Goal: Task Accomplishment & Management: Use online tool/utility

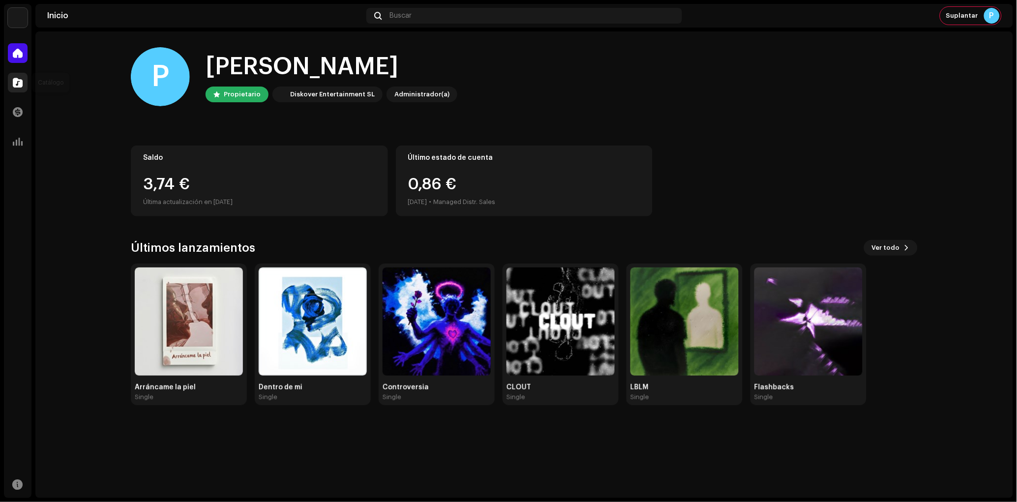
click at [9, 84] on div at bounding box center [18, 83] width 20 height 20
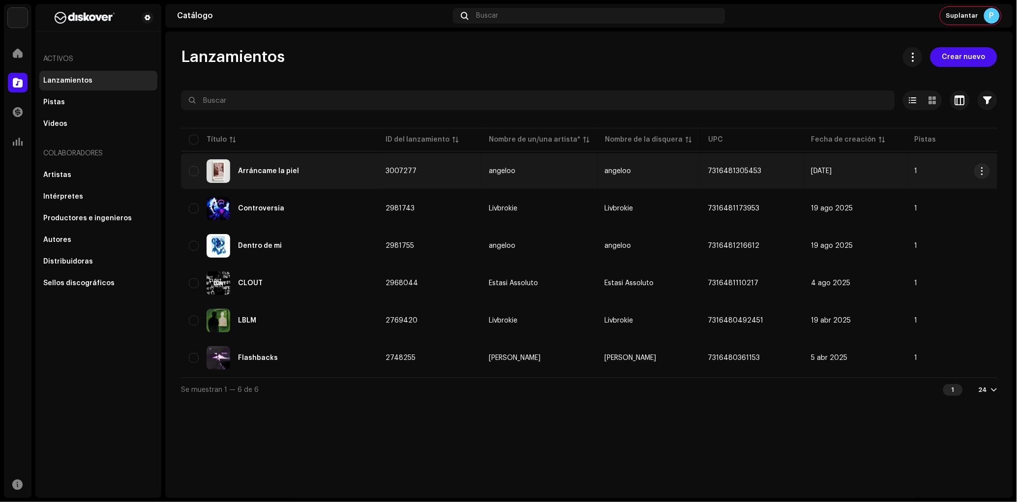
click at [303, 175] on div "Arráncame la piel" at bounding box center [279, 171] width 181 height 24
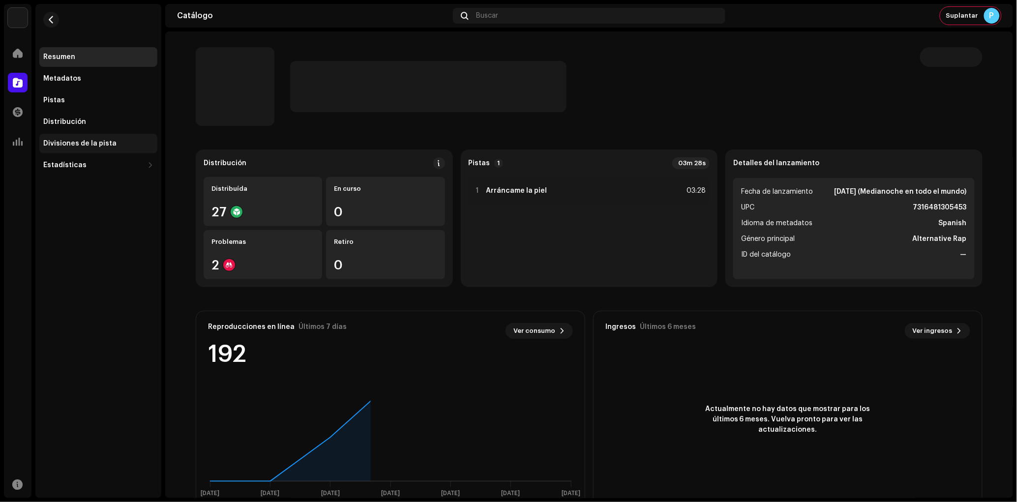
click at [125, 143] on div "Divisiones de la pista" at bounding box center [98, 144] width 110 height 8
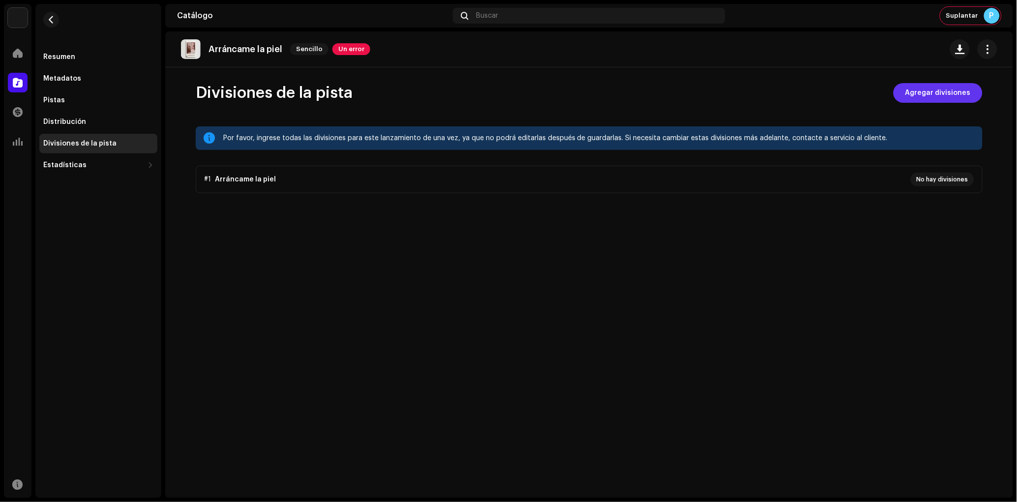
click at [970, 90] on span "Agregar divisiones" at bounding box center [937, 93] width 65 height 20
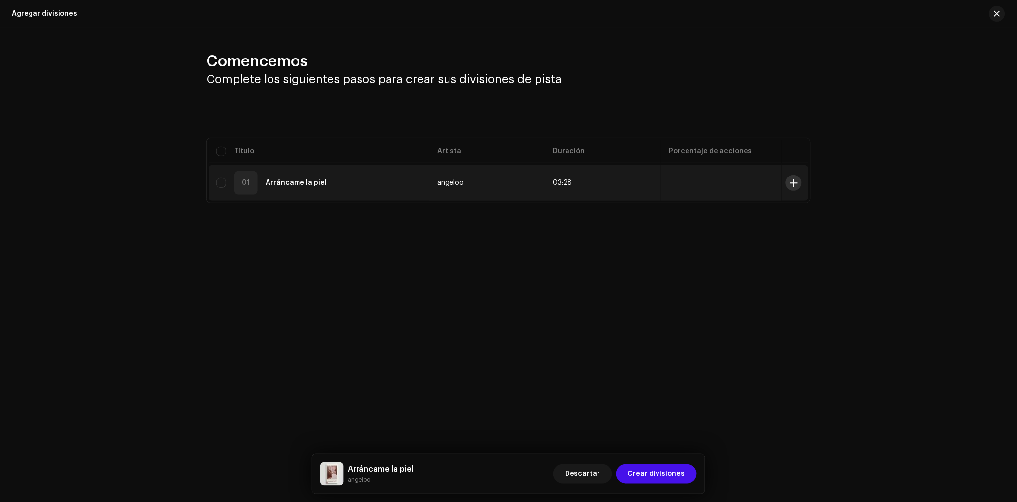
click at [793, 183] on span at bounding box center [793, 183] width 7 height 8
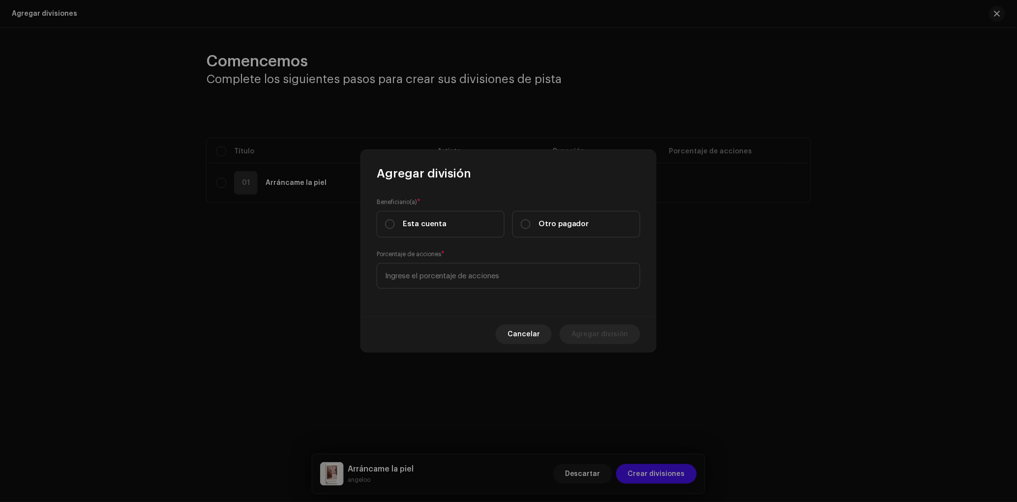
click at [523, 345] on div "Cancelar Agregar división" at bounding box center [508, 334] width 295 height 36
click at [507, 335] on button "Cancelar" at bounding box center [524, 335] width 56 height 20
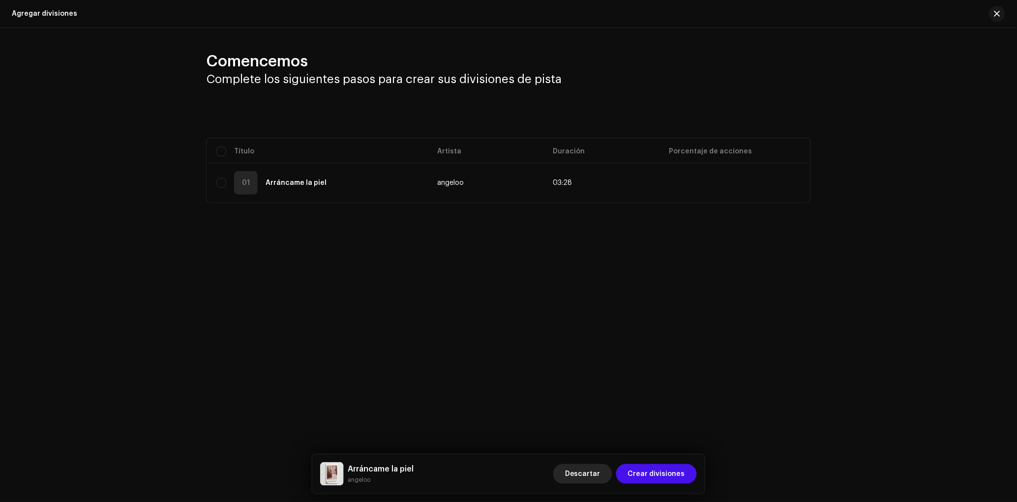
click at [582, 474] on span "Descartar" at bounding box center [582, 474] width 35 height 20
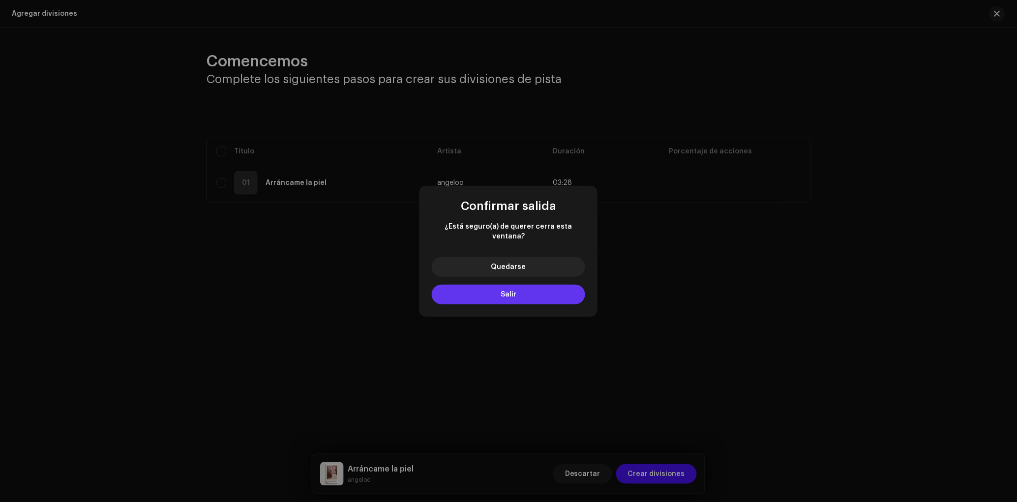
click at [537, 290] on button "Salir" at bounding box center [508, 295] width 153 height 20
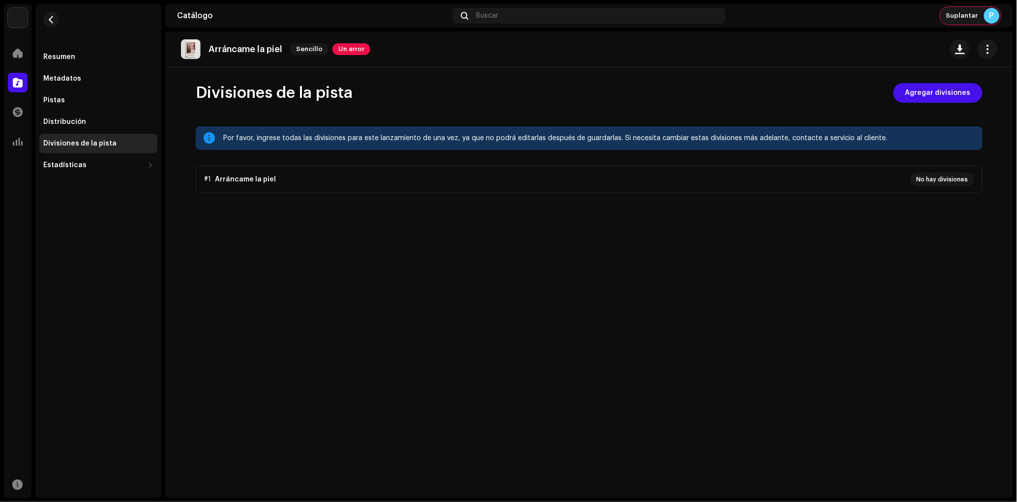
click at [977, 15] on span "Suplantar" at bounding box center [962, 16] width 32 height 8
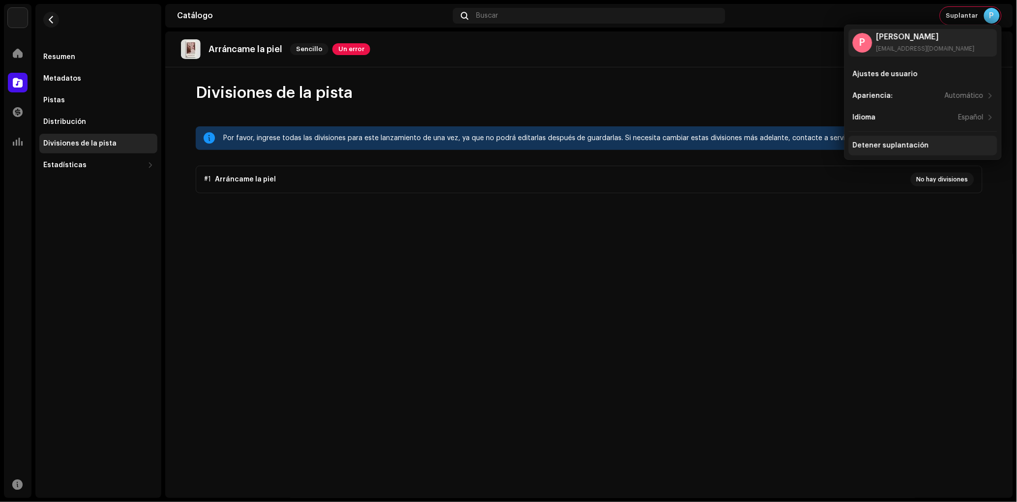
click at [897, 138] on div "Detener suplantación" at bounding box center [923, 146] width 148 height 20
